Goal: Information Seeking & Learning: Get advice/opinions

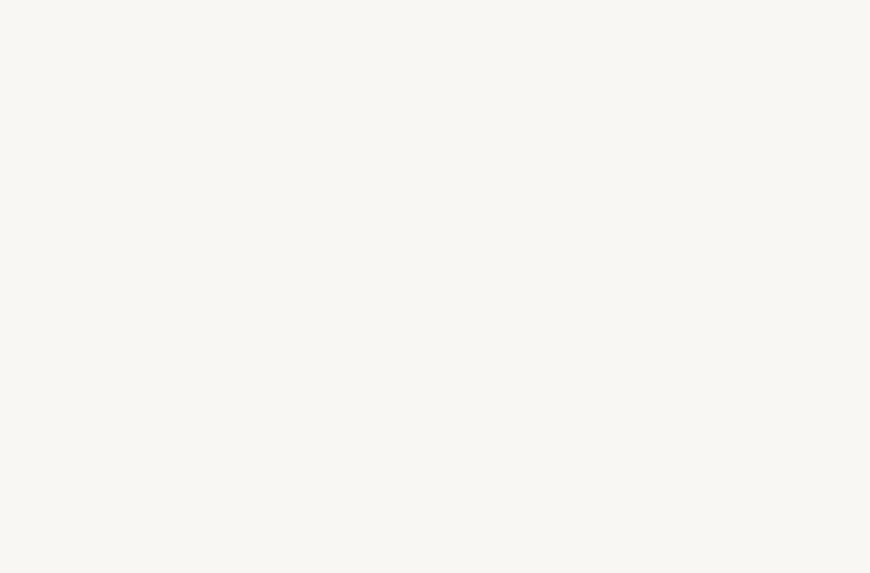
select select "US"
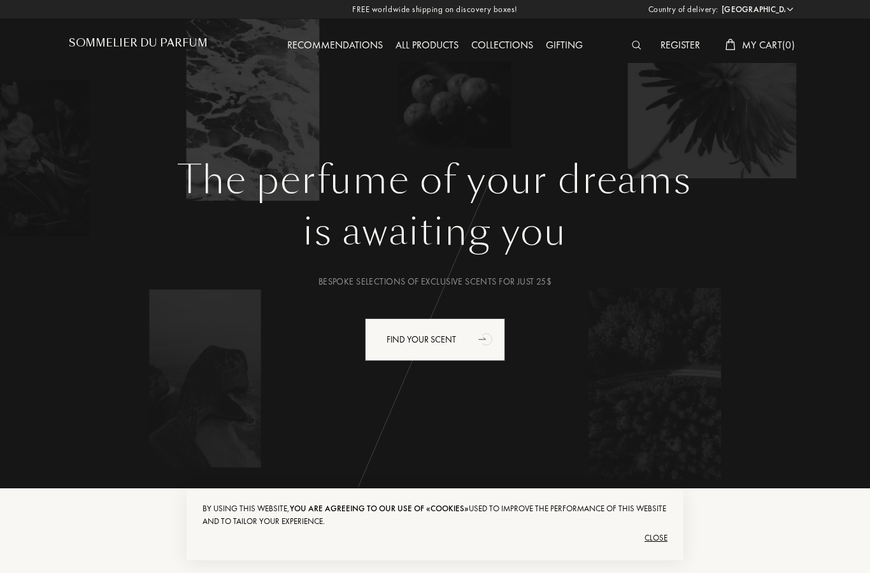
click at [666, 541] on div "Close" at bounding box center [435, 538] width 465 height 20
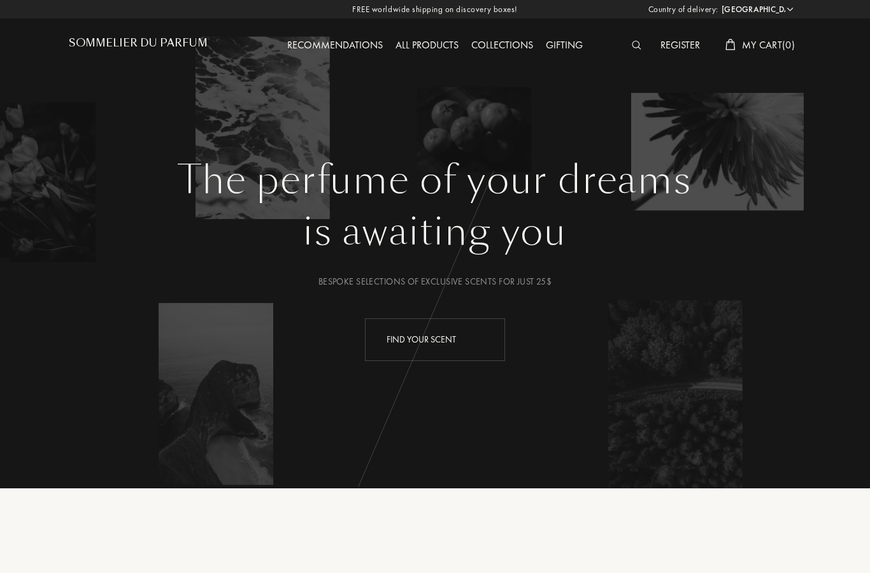
click at [452, 337] on div "Find your scent" at bounding box center [435, 340] width 140 height 43
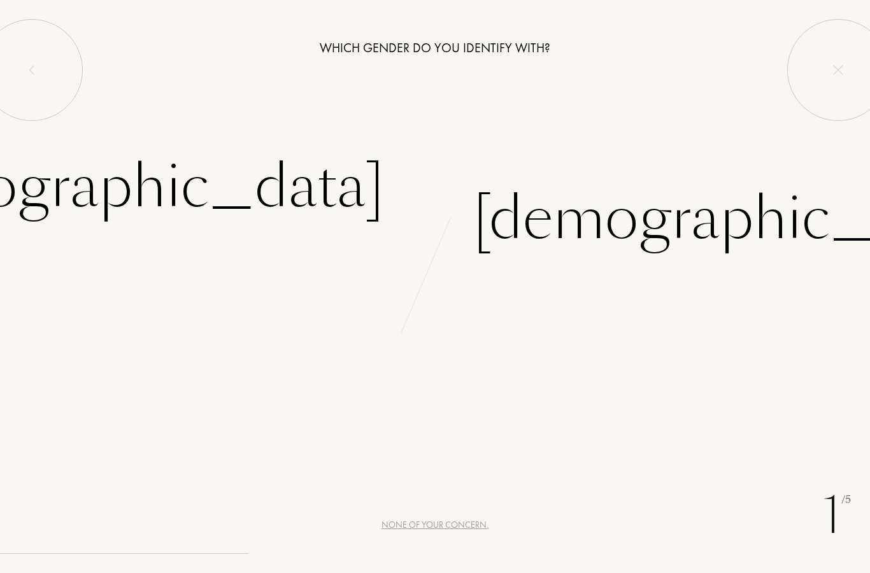
click at [431, 526] on div "None of your concern." at bounding box center [435, 525] width 107 height 13
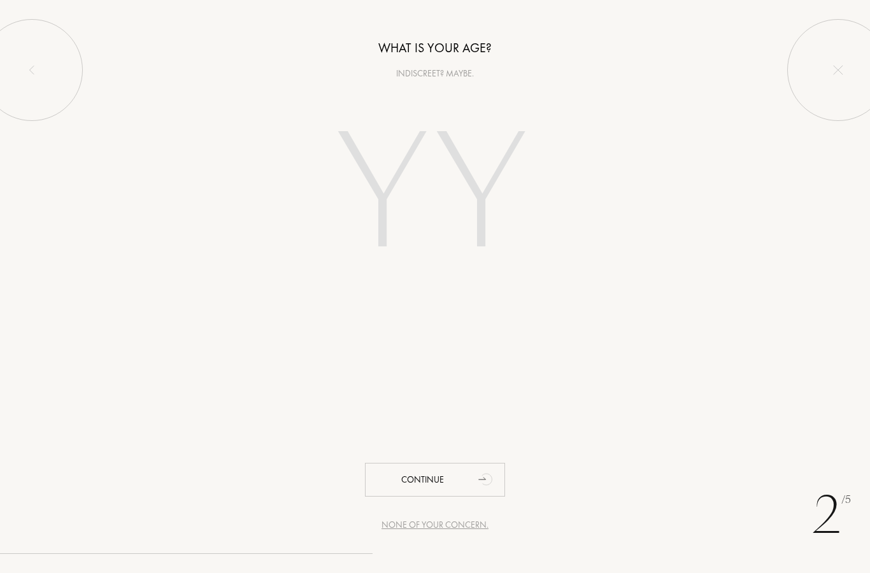
click at [436, 81] on div "What is your age? Indiscreet? Maybe. Continue" at bounding box center [435, 153] width 870 height 306
click at [378, 199] on input "number" at bounding box center [435, 197] width 274 height 220
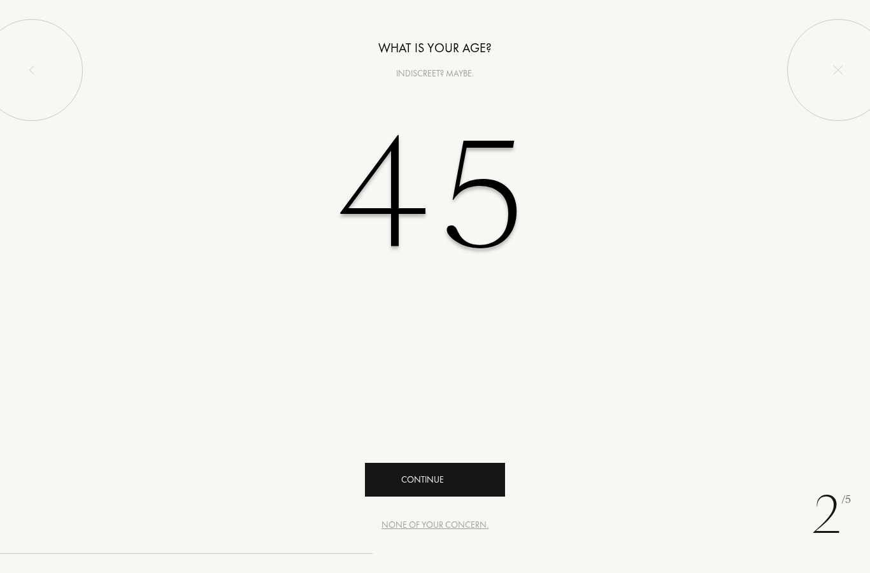
type input "45"
click at [444, 485] on div "Continue" at bounding box center [435, 480] width 140 height 34
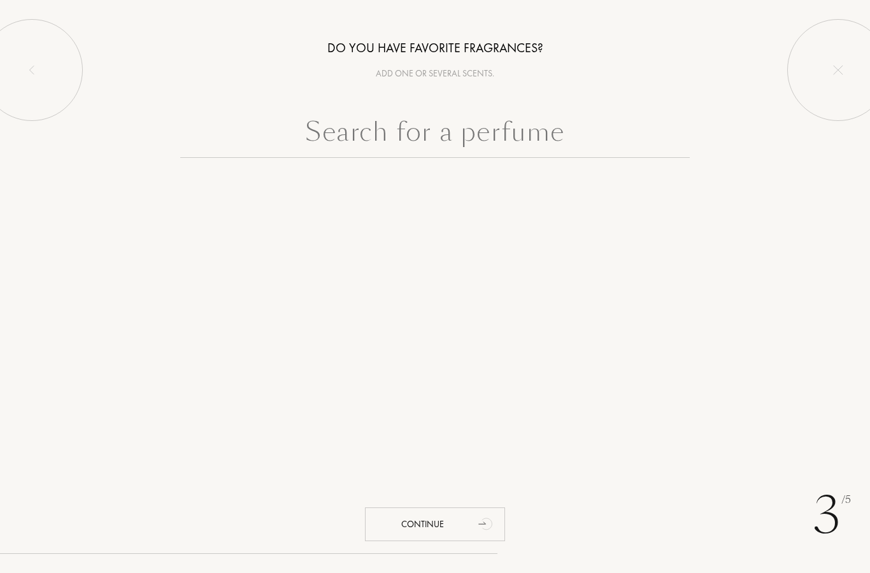
click at [536, 413] on div "3 /5 Do you have favorite fragrances? Add one or several scents. Continue" at bounding box center [435, 286] width 870 height 573
click at [471, 81] on div "Do you have favorite fragrances? Add one or several scents. Continue" at bounding box center [435, 113] width 870 height 226
click at [411, 135] on input "text" at bounding box center [435, 135] width 510 height 46
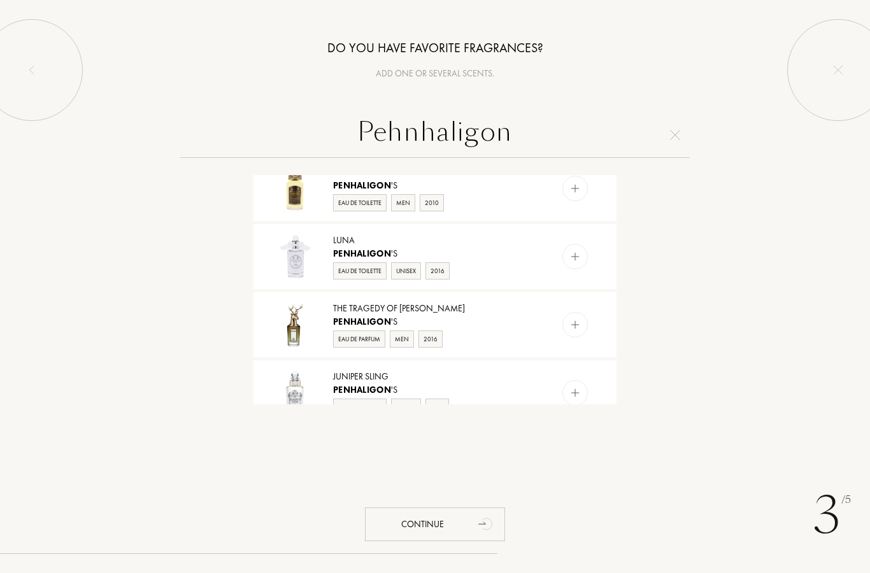
scroll to position [7, 0]
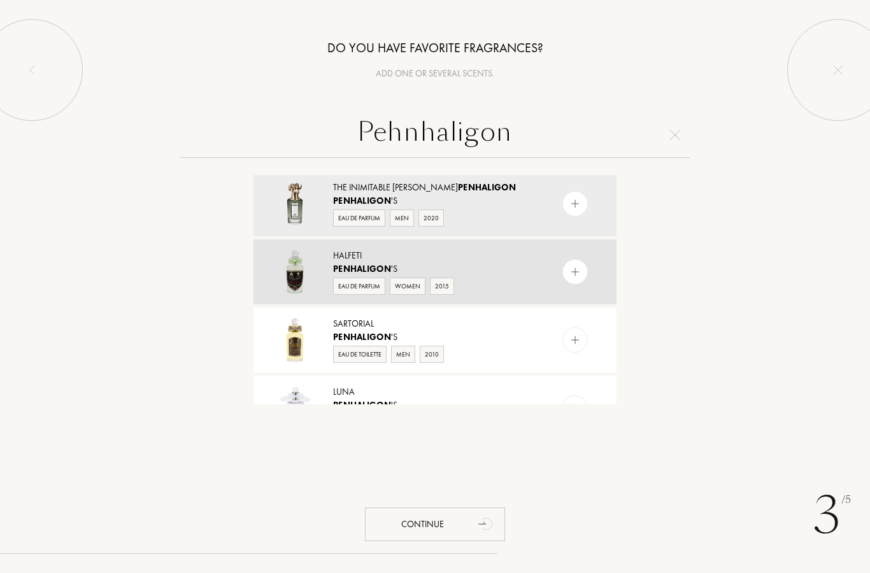
type input "Pehnhaligon"
click at [499, 271] on div "Penhaligon 's" at bounding box center [434, 268] width 203 height 13
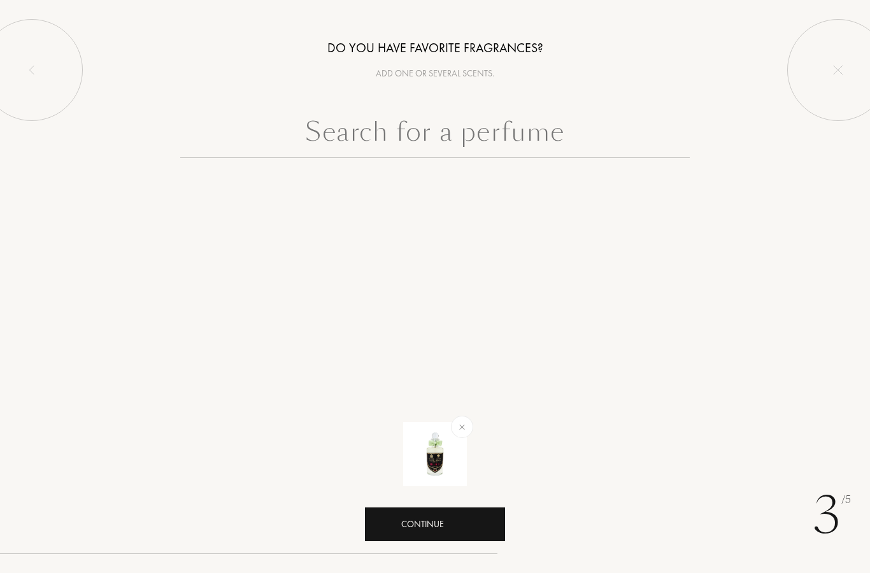
click at [429, 511] on div "Continue" at bounding box center [435, 525] width 140 height 34
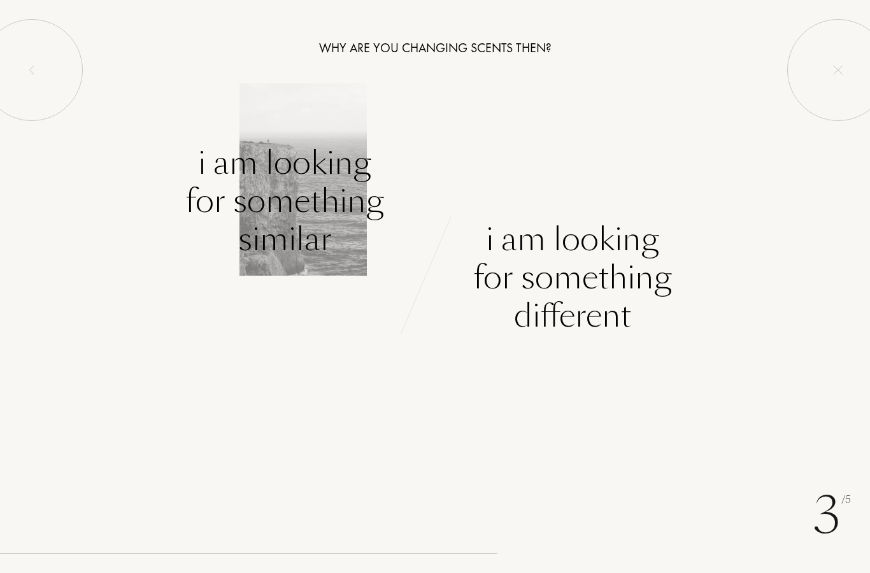
click at [299, 194] on div "I am looking for something similar" at bounding box center [284, 201] width 199 height 115
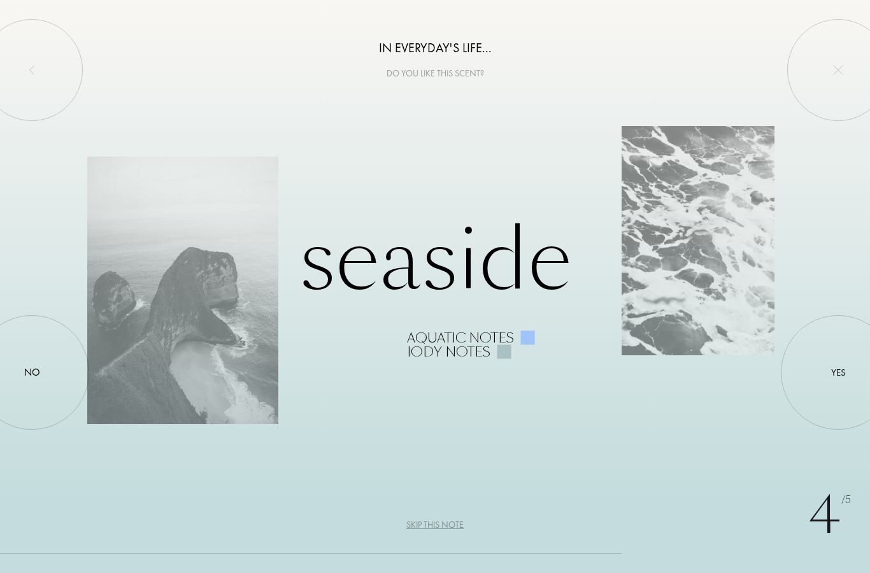
click at [449, 531] on div "Skip this note" at bounding box center [434, 525] width 57 height 13
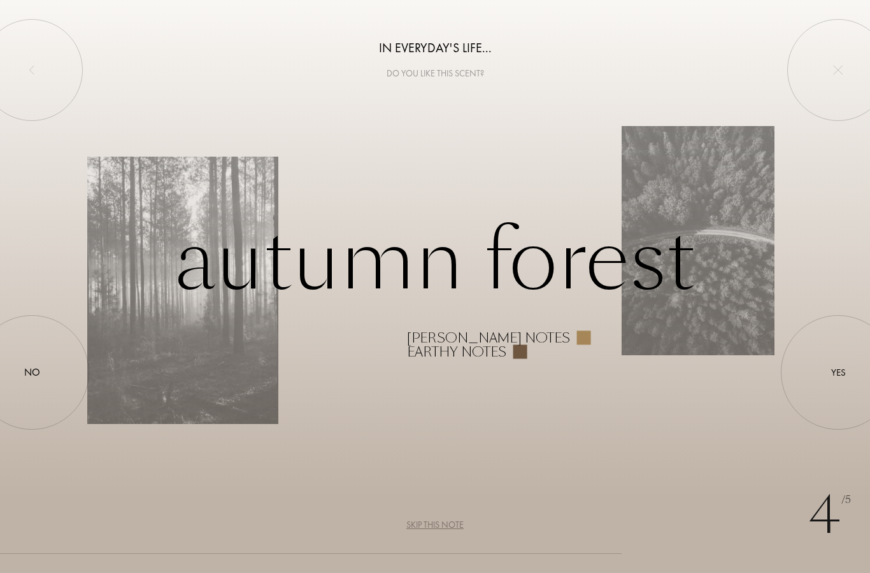
click at [473, 334] on div "Woody notes" at bounding box center [488, 338] width 163 height 14
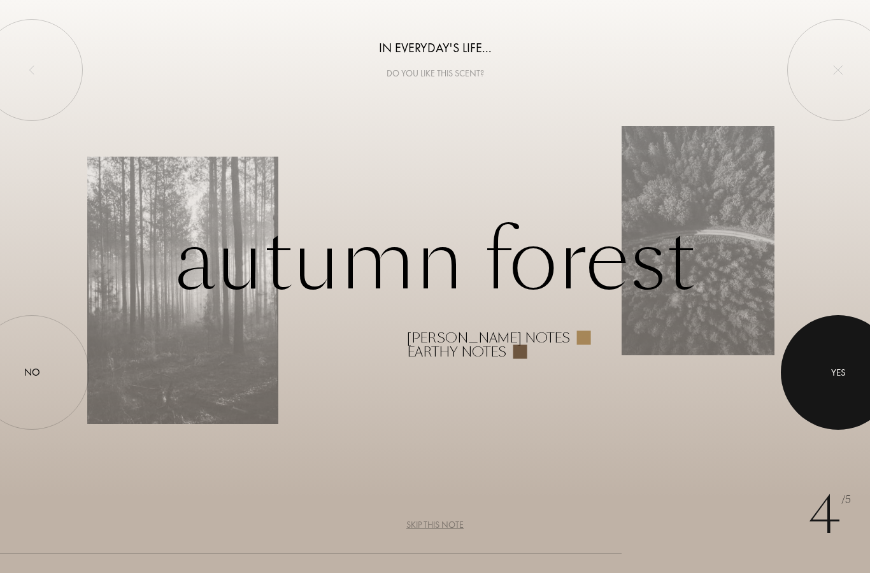
click at [845, 370] on div "Yes" at bounding box center [838, 373] width 15 height 15
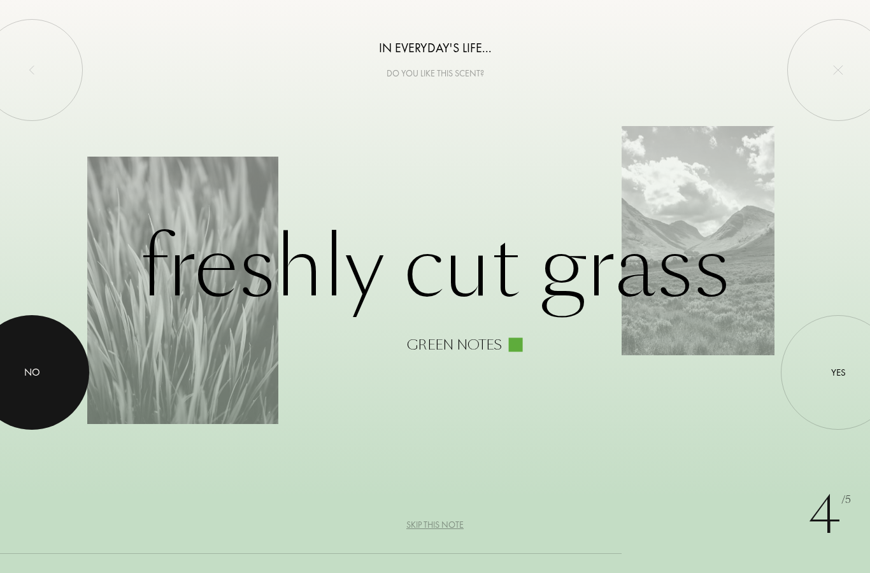
click at [37, 365] on div "No" at bounding box center [32, 372] width 16 height 15
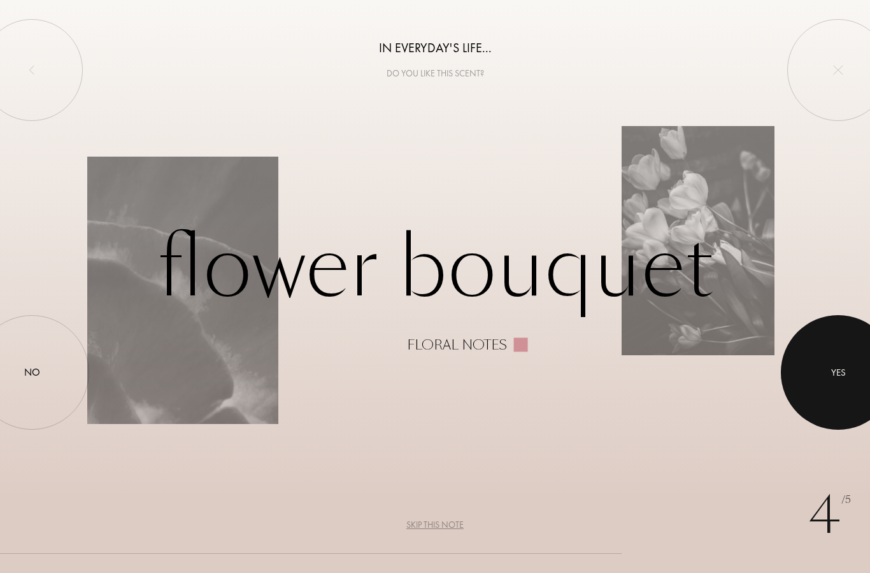
click at [849, 382] on div at bounding box center [838, 372] width 115 height 115
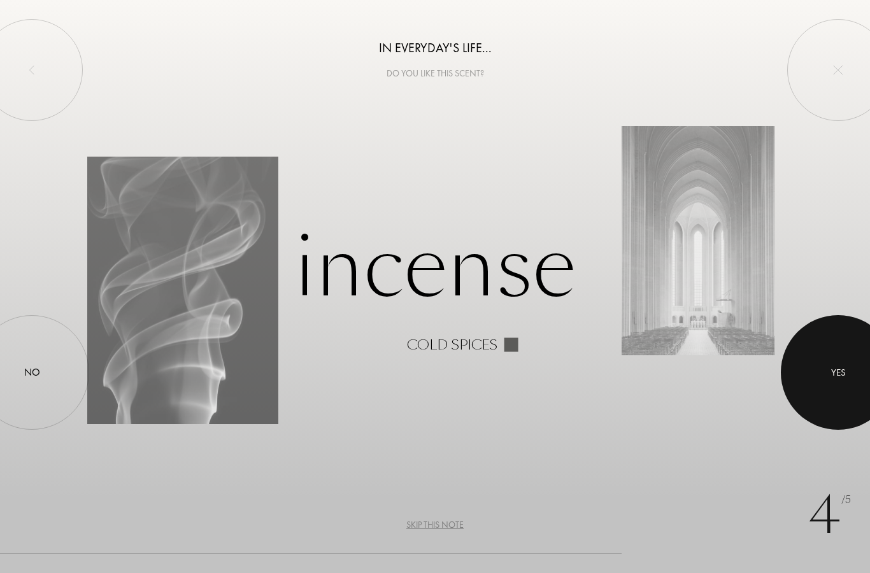
click at [846, 383] on div at bounding box center [838, 372] width 115 height 115
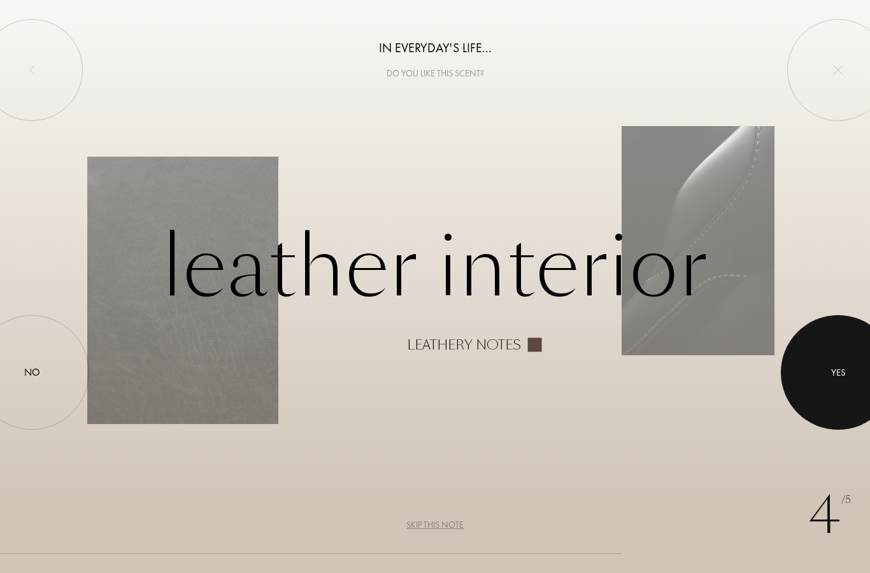
click at [846, 390] on div at bounding box center [838, 372] width 115 height 115
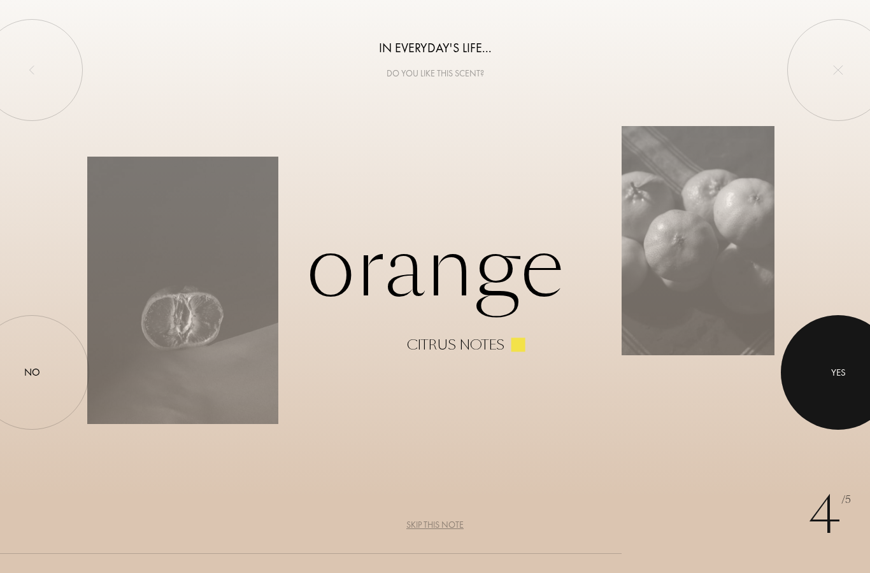
click at [839, 379] on div "Yes" at bounding box center [838, 373] width 15 height 15
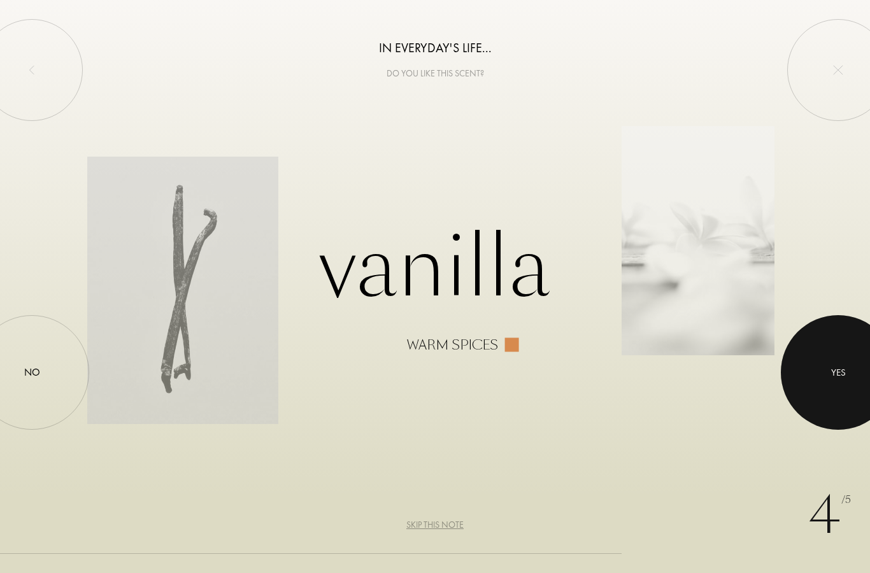
click at [849, 389] on div at bounding box center [838, 372] width 115 height 115
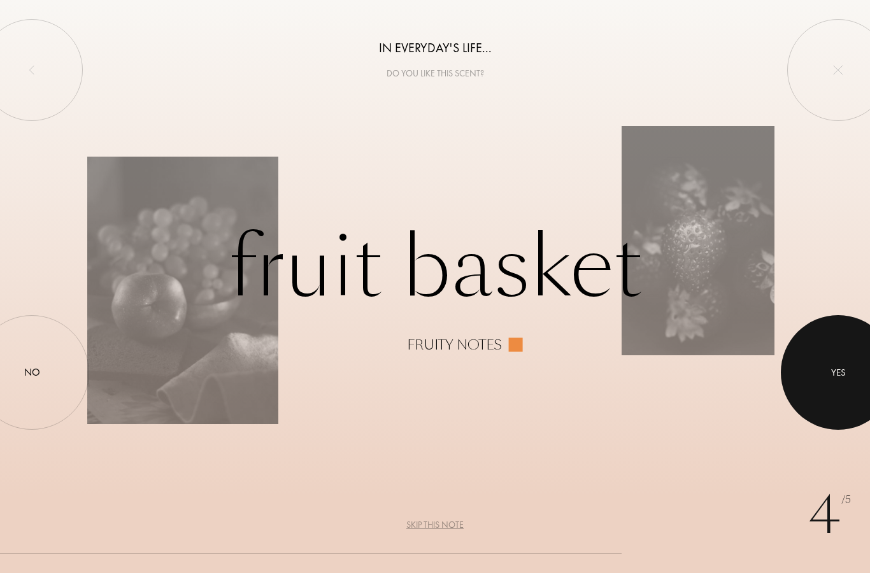
click at [840, 386] on div at bounding box center [838, 372] width 115 height 115
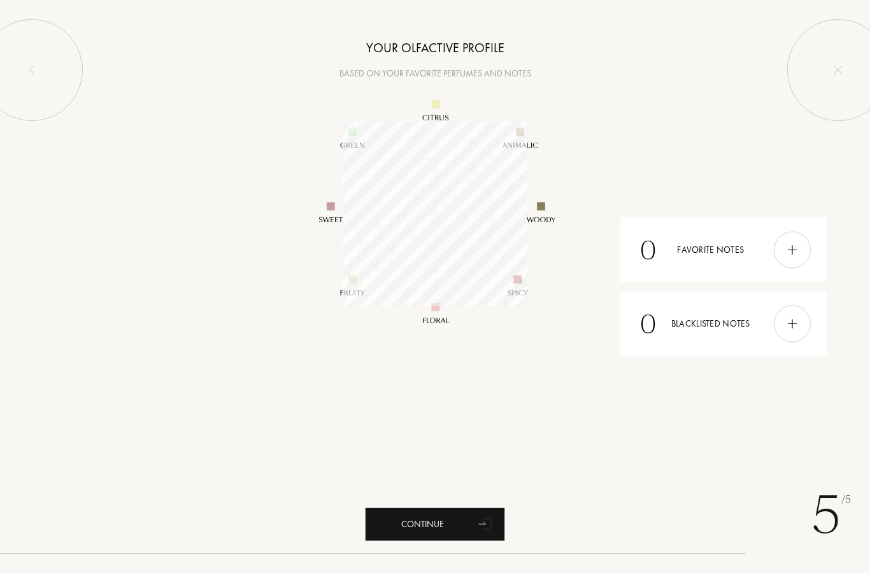
scroll to position [185, 185]
click at [440, 527] on div "Continue" at bounding box center [435, 525] width 140 height 34
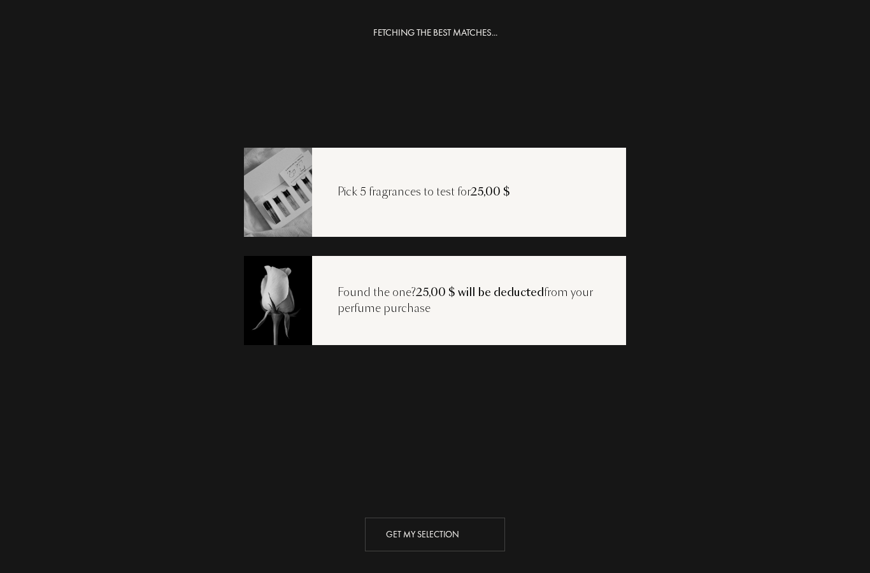
click at [448, 536] on div "Get my selection" at bounding box center [435, 535] width 140 height 34
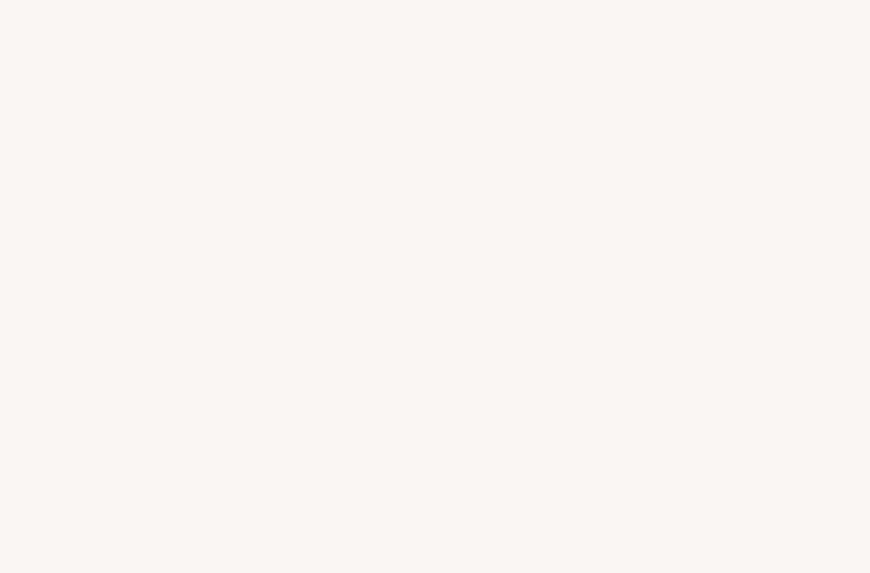
select select "US"
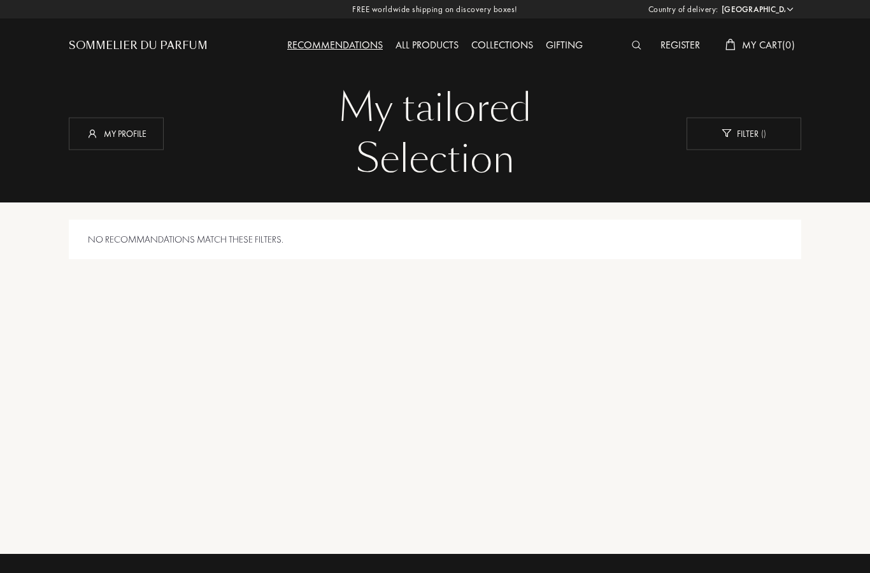
click at [422, 25] on div "Recommendations All products Collections Gifting" at bounding box center [435, 35] width 366 height 70
click at [424, 51] on div "All products" at bounding box center [427, 46] width 76 height 17
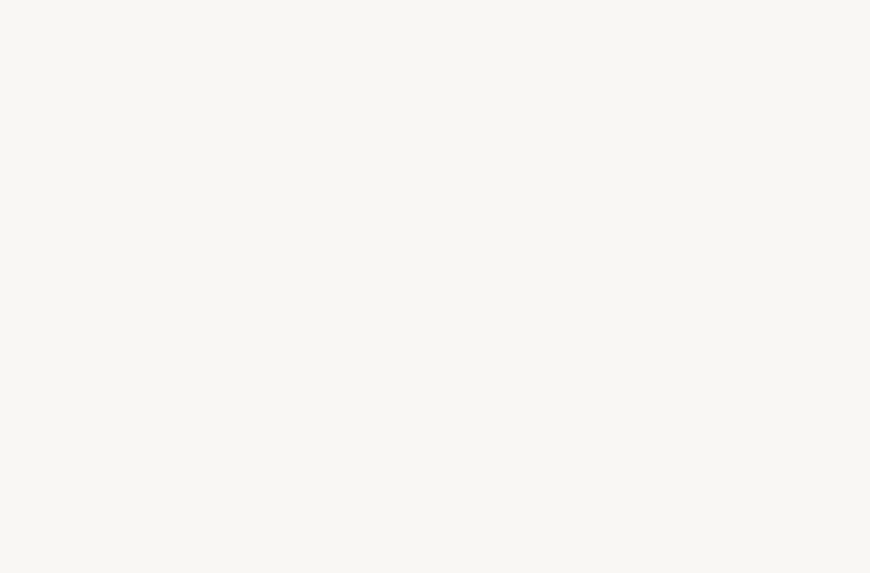
select select "US"
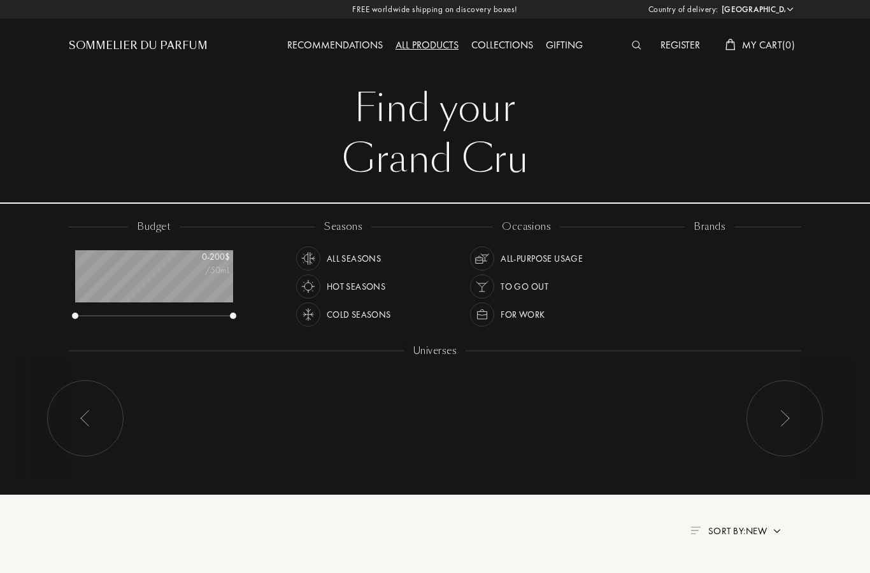
scroll to position [64, 157]
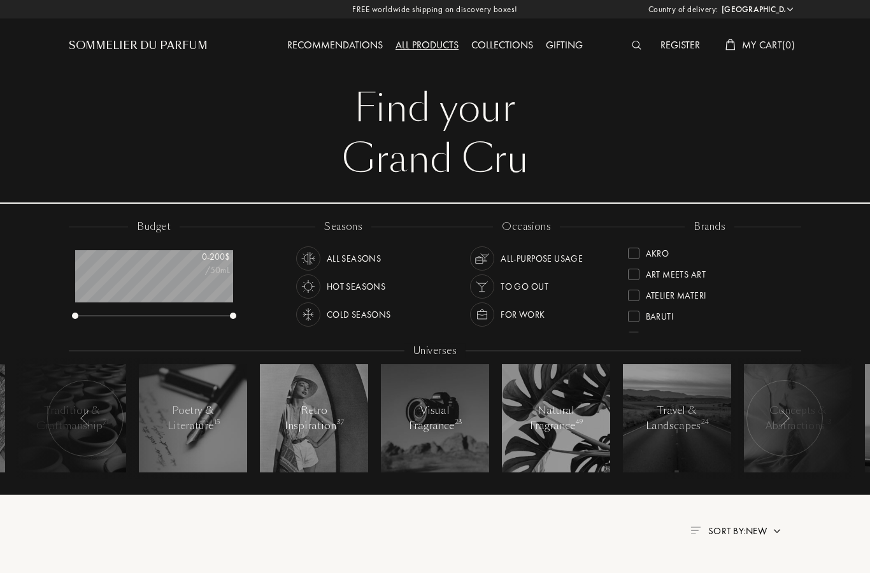
click at [568, 255] on div "All-purpose Usage" at bounding box center [542, 259] width 82 height 24
click at [359, 250] on div "All Seasons" at bounding box center [354, 259] width 55 height 24
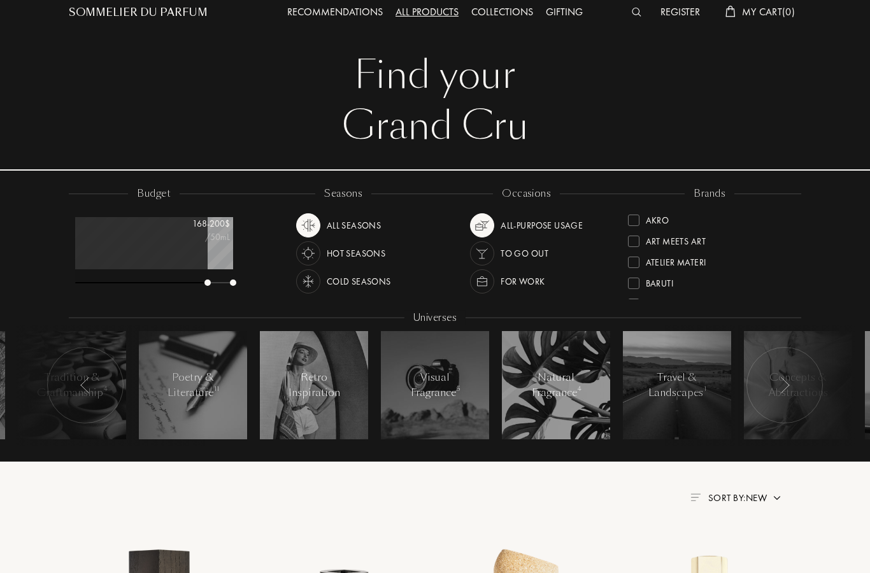
scroll to position [32, 0]
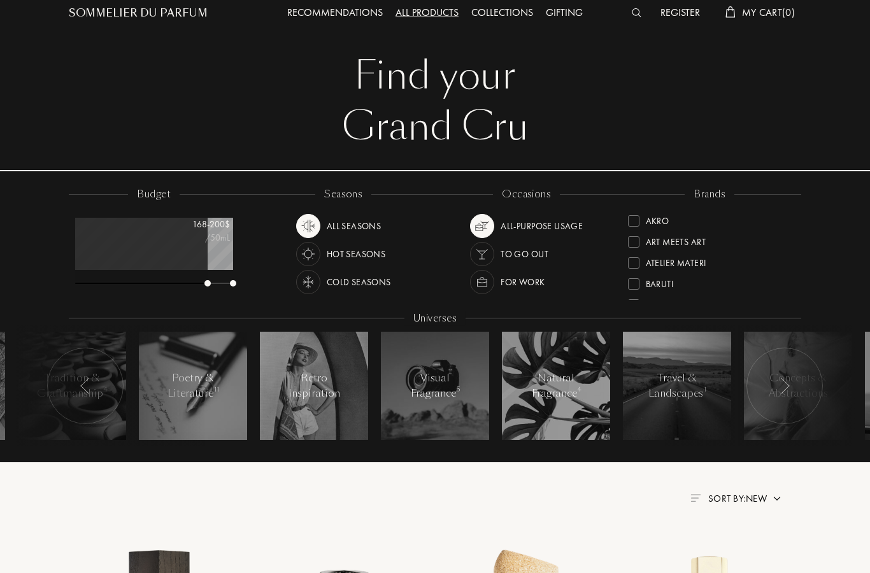
click at [513, 16] on div "Collections" at bounding box center [502, 14] width 75 height 17
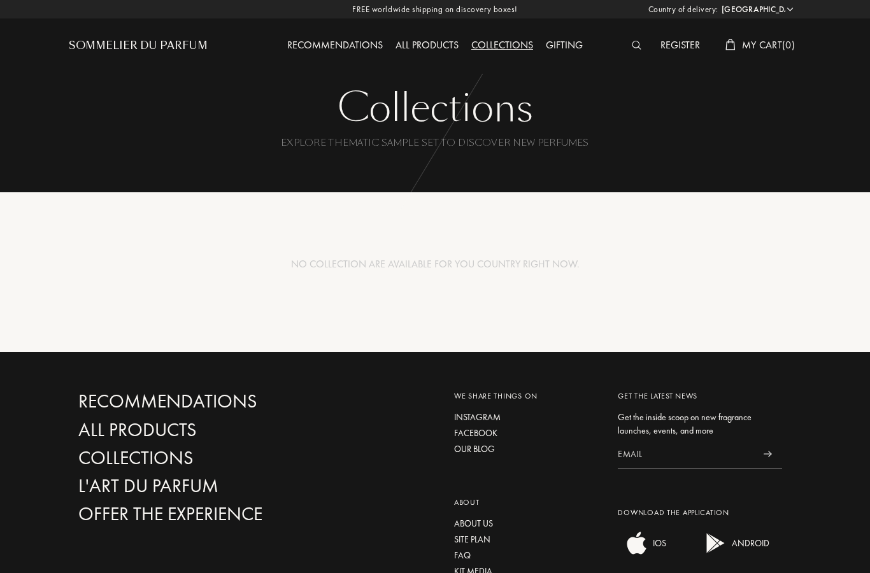
click at [773, 8] on select "[GEOGRAPHIC_DATA] [GEOGRAPHIC_DATA] [GEOGRAPHIC_DATA] [GEOGRAPHIC_DATA] [GEOGRA…" at bounding box center [757, 9] width 76 height 13
select select "UK"
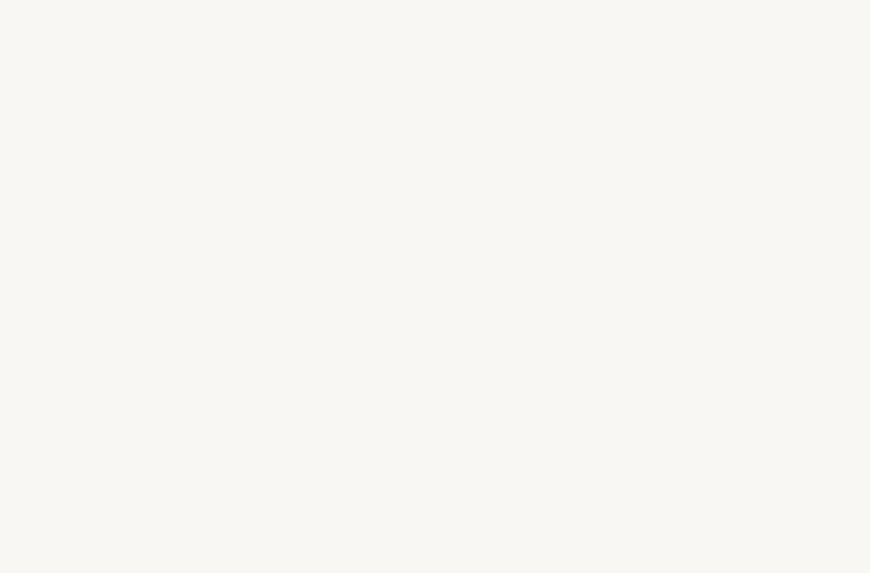
select select "UK"
